Goal: Find specific page/section: Find specific page/section

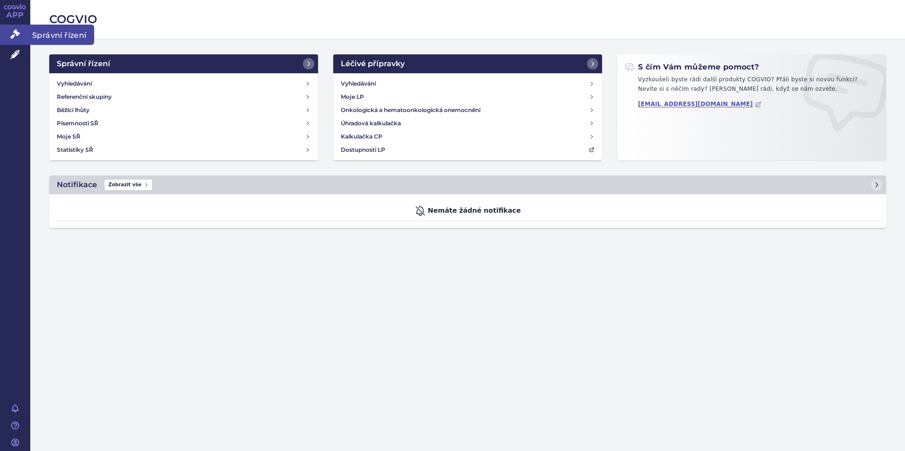
click at [23, 37] on link "Správní řízení" at bounding box center [15, 35] width 30 height 20
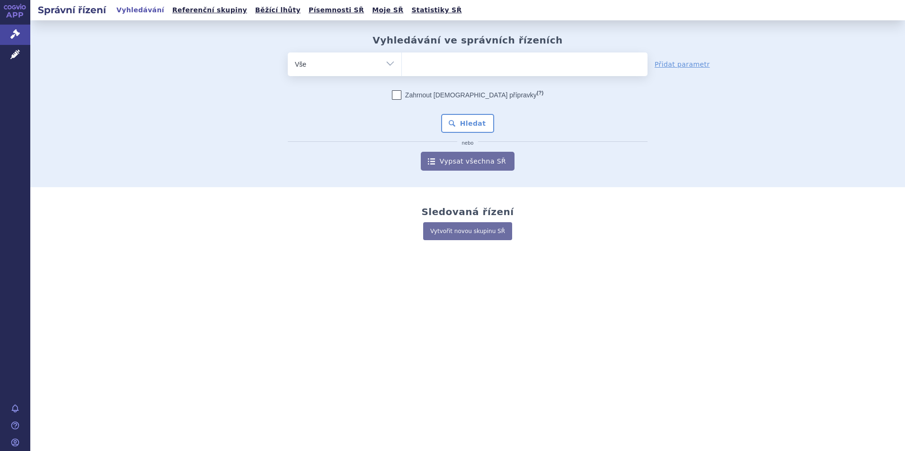
click at [368, 74] on div "odstranit Vše Spisová značka Typ SŘ Přípravek/SUKL kód" at bounding box center [468, 65] width 360 height 24
click at [394, 66] on select "Vše Spisová značka Typ SŘ Přípravek/SUKL kód Účastník/Držitel" at bounding box center [345, 63] width 114 height 21
